Goal: Manage account settings

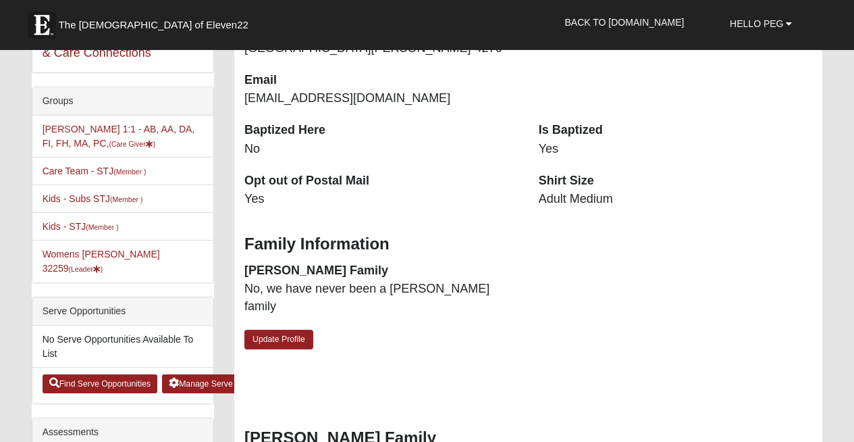
scroll to position [302, 0]
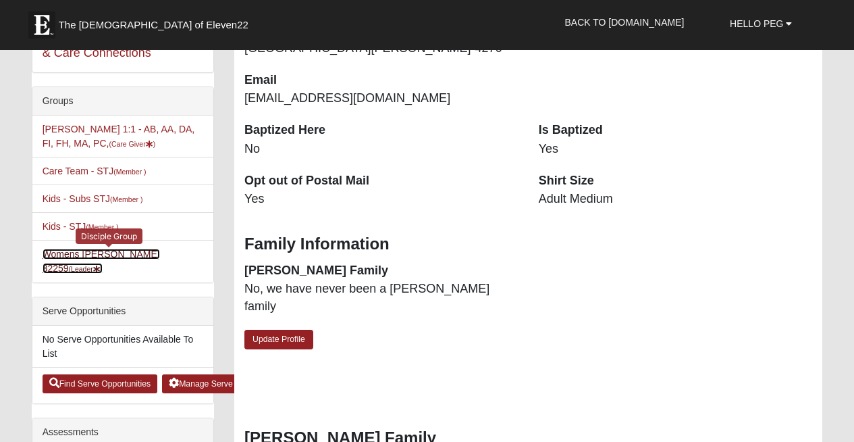
click at [77, 254] on link "Womens LeBel 32259 (Leader )" at bounding box center [101, 260] width 117 height 25
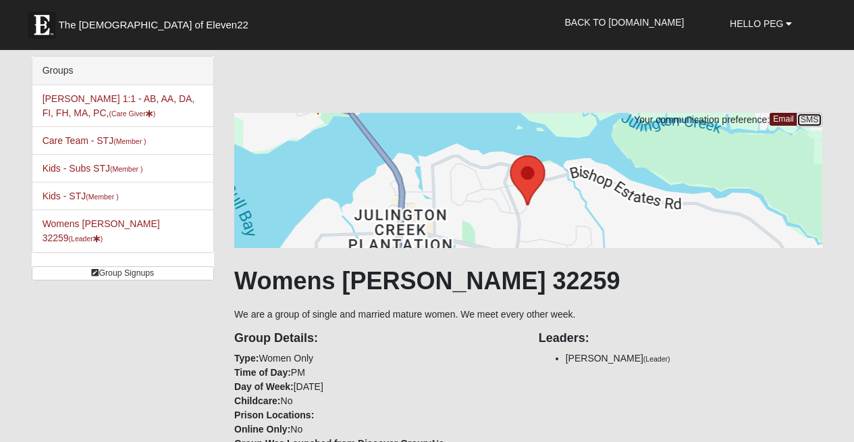
click at [815, 119] on link "SMS" at bounding box center [810, 120] width 26 height 14
click at [783, 123] on link "Email" at bounding box center [784, 120] width 29 height 14
click at [807, 118] on link "SMS" at bounding box center [810, 120] width 26 height 14
